Goal: Information Seeking & Learning: Learn about a topic

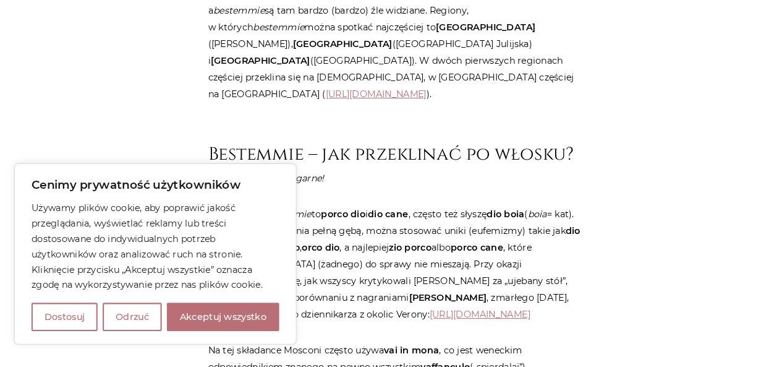
scroll to position [1015, 0]
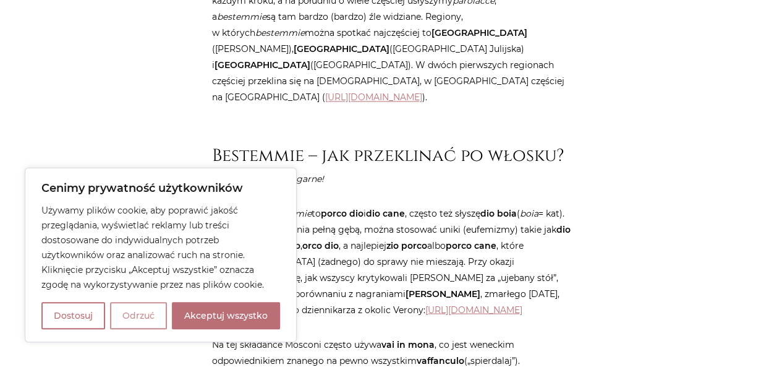
click at [152, 310] on button "Odrzuć" at bounding box center [138, 315] width 57 height 27
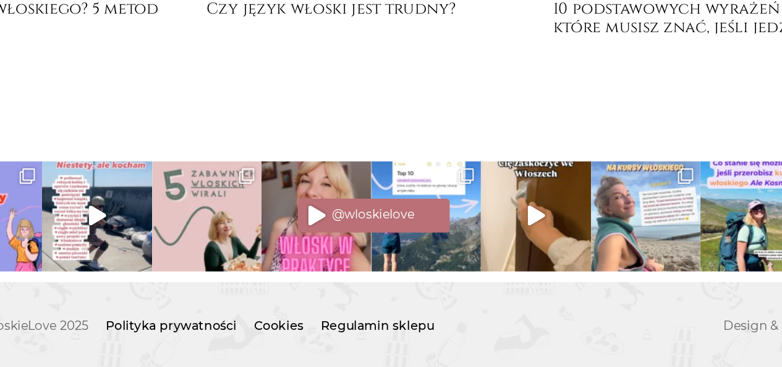
scroll to position [4920, 0]
